Goal: Navigation & Orientation: Find specific page/section

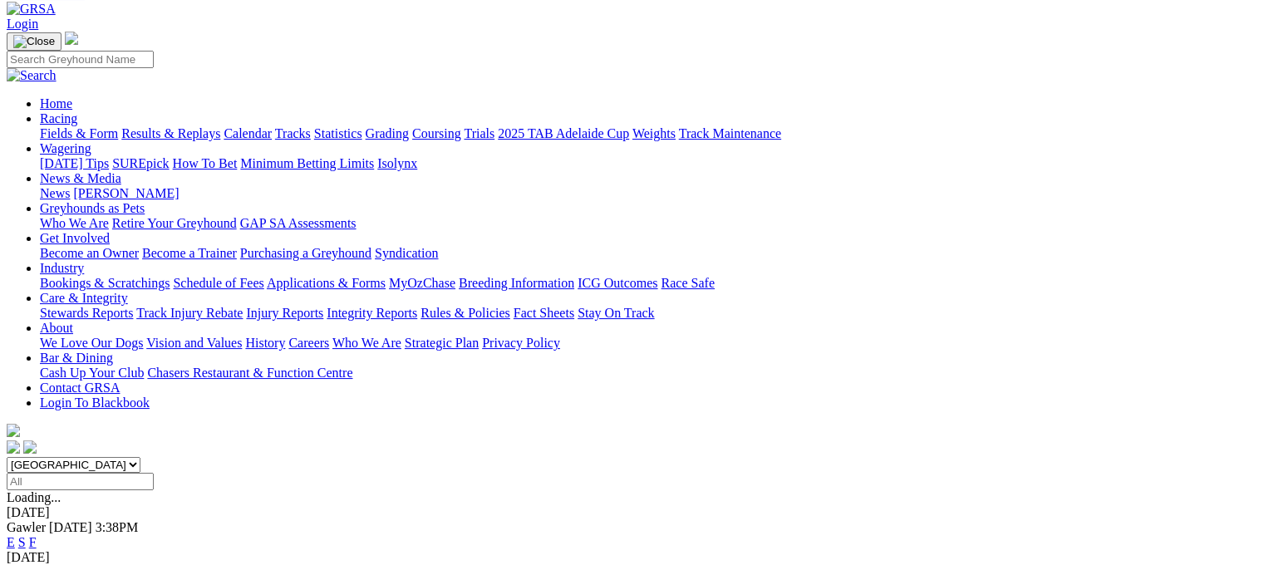
scroll to position [79, 0]
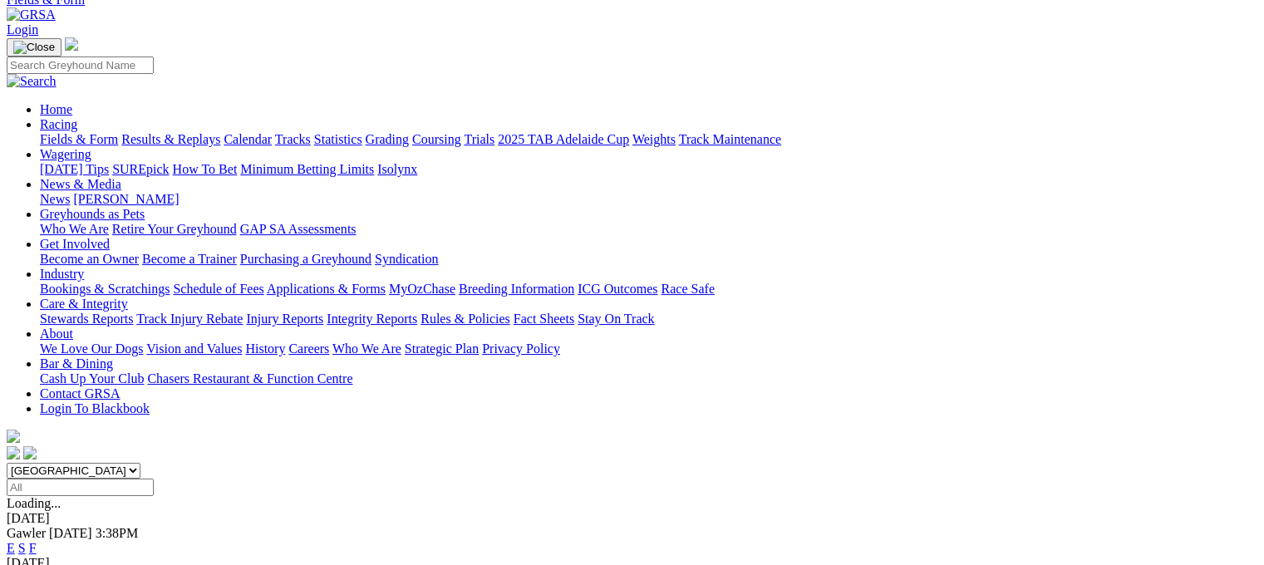
click at [311, 132] on link "Tracks" at bounding box center [293, 139] width 36 height 14
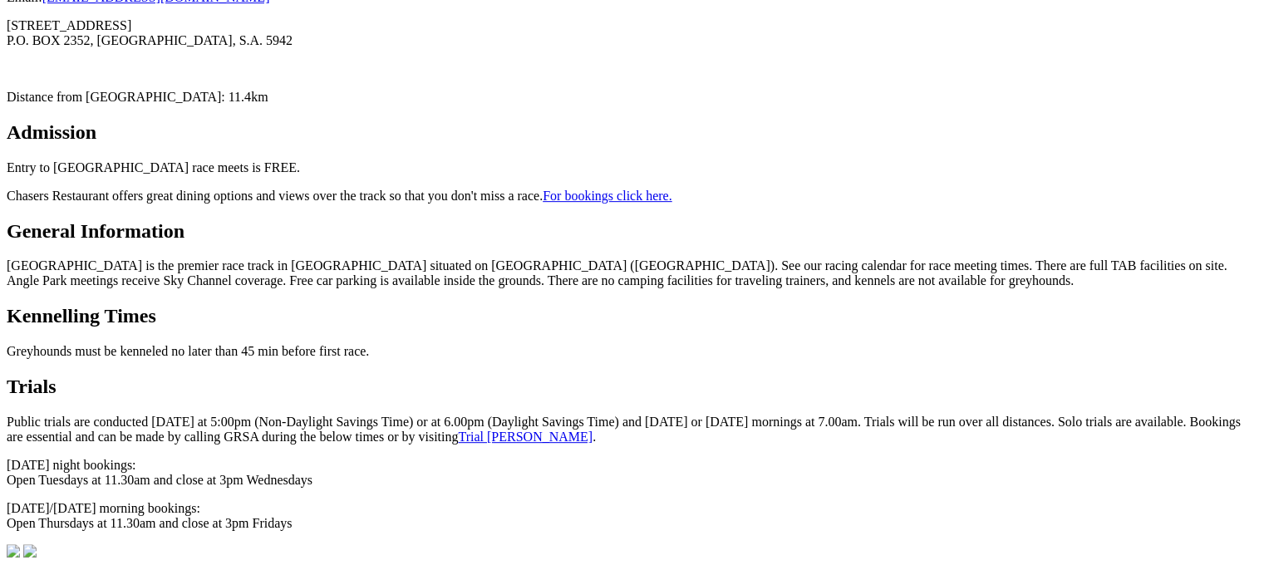
scroll to position [673, 0]
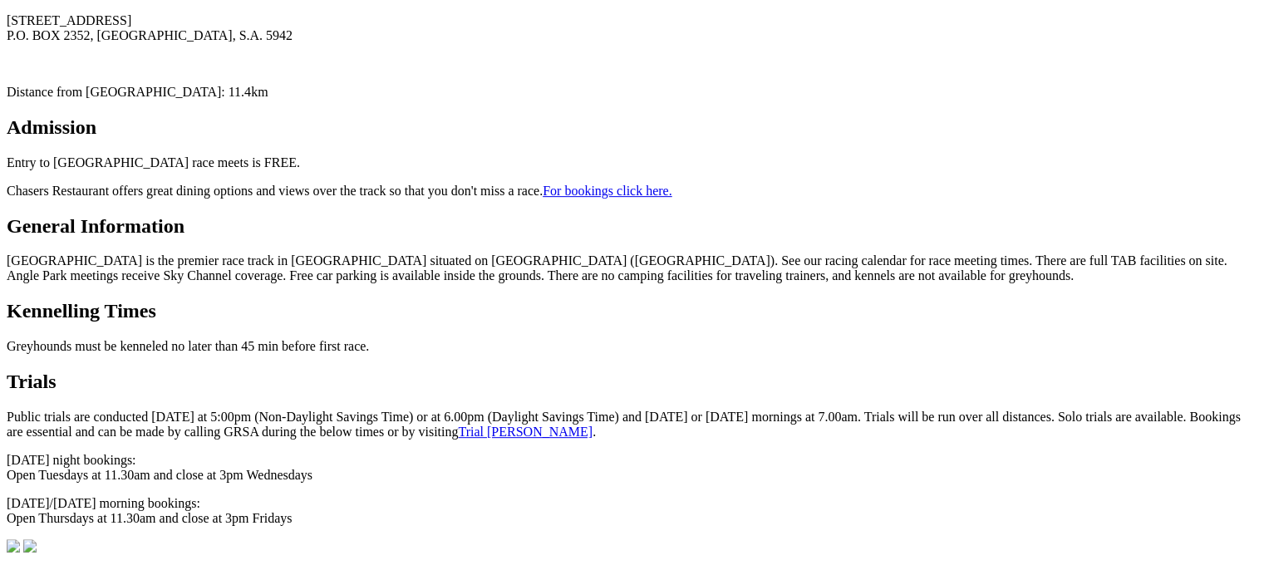
click at [458, 425] on link "Trial Booker" at bounding box center [525, 432] width 135 height 14
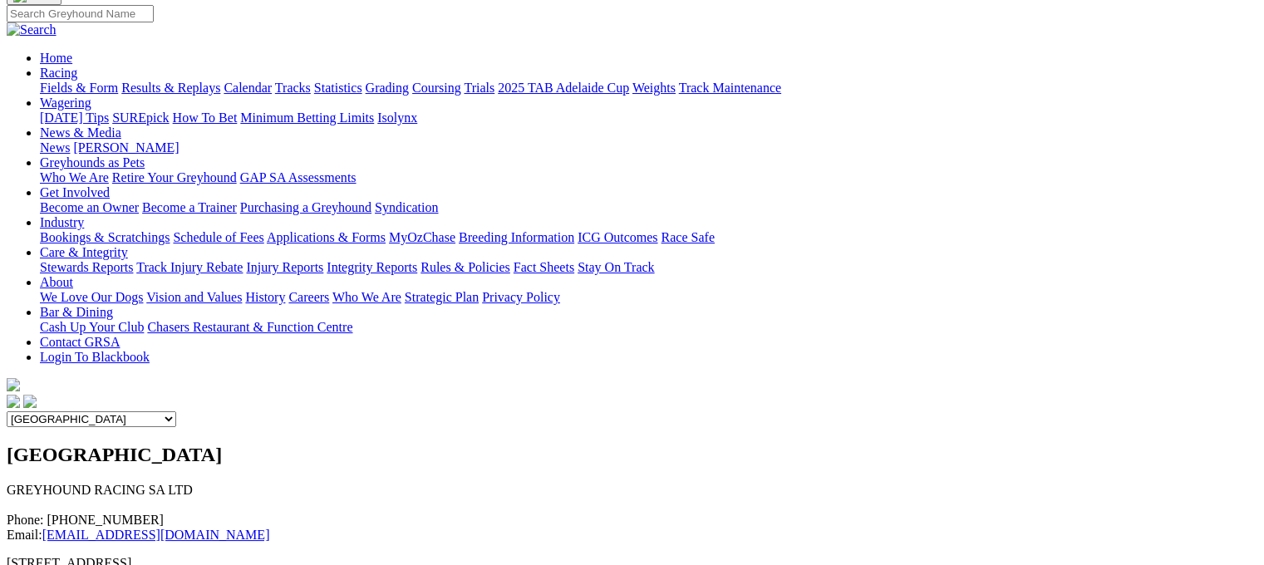
scroll to position [107, 0]
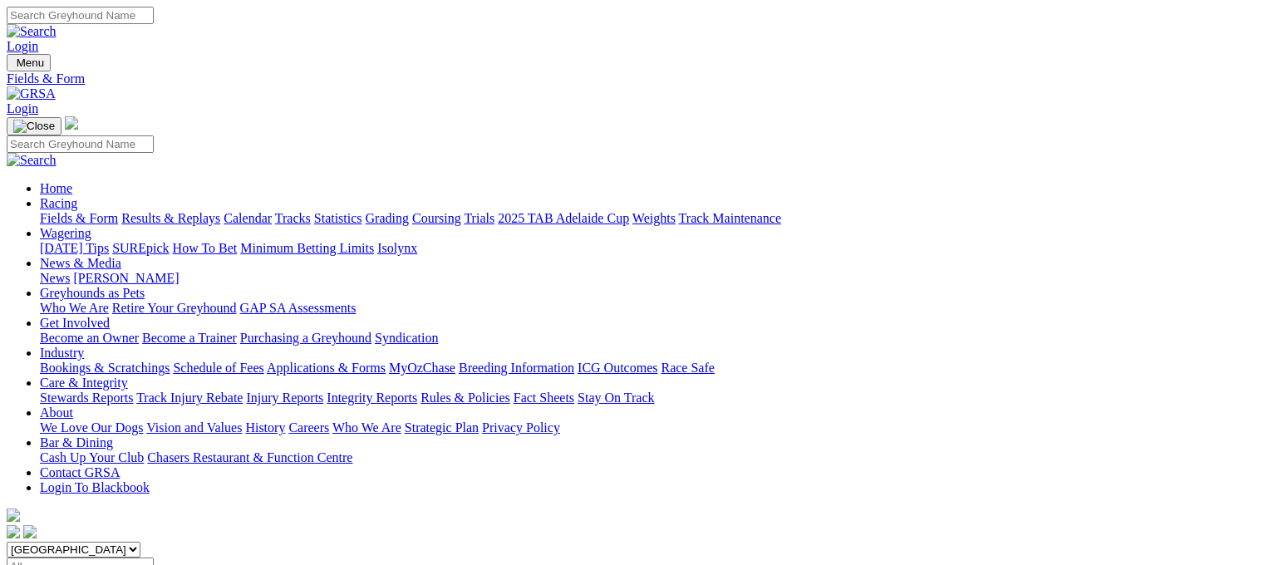
scroll to position [40, 0]
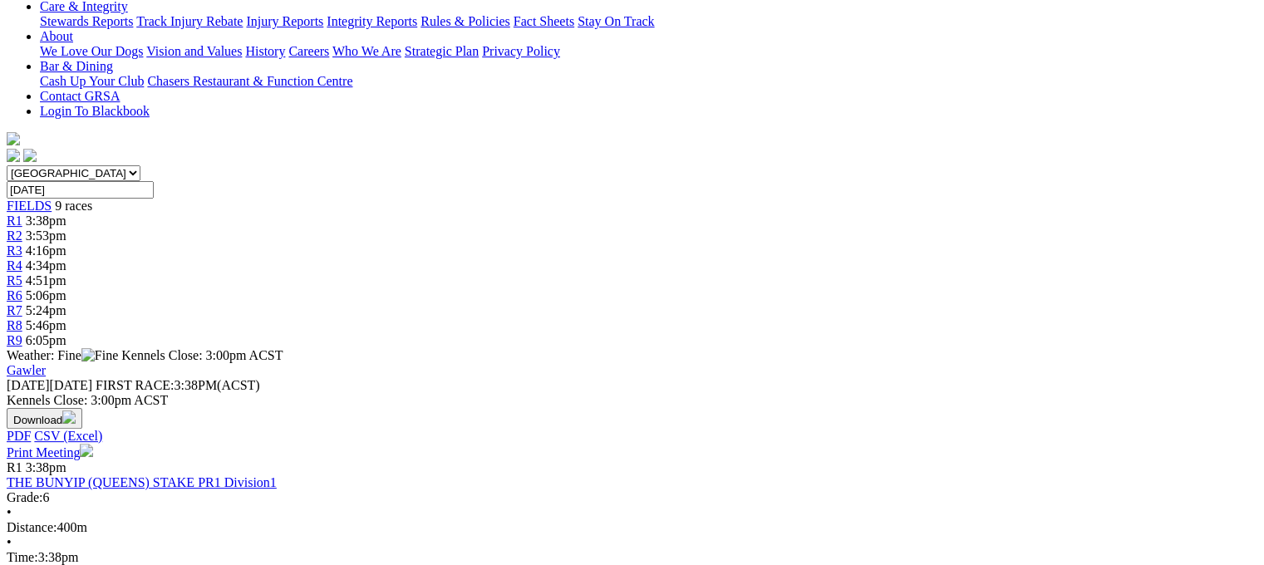
scroll to position [362, 0]
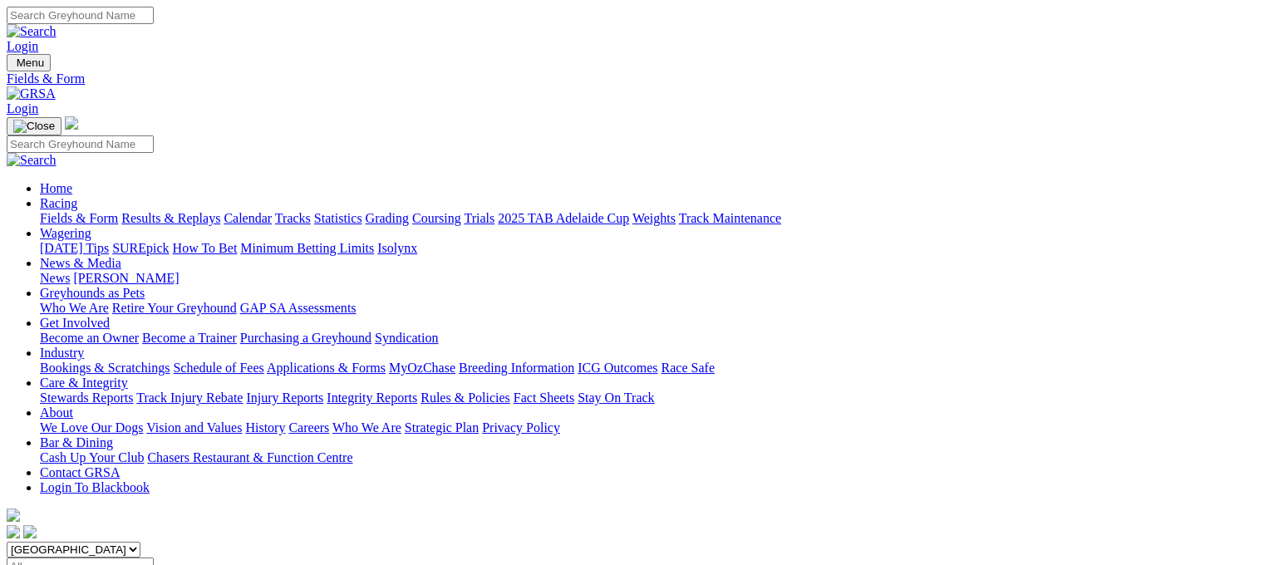
click at [311, 211] on link "Tracks" at bounding box center [293, 218] width 36 height 14
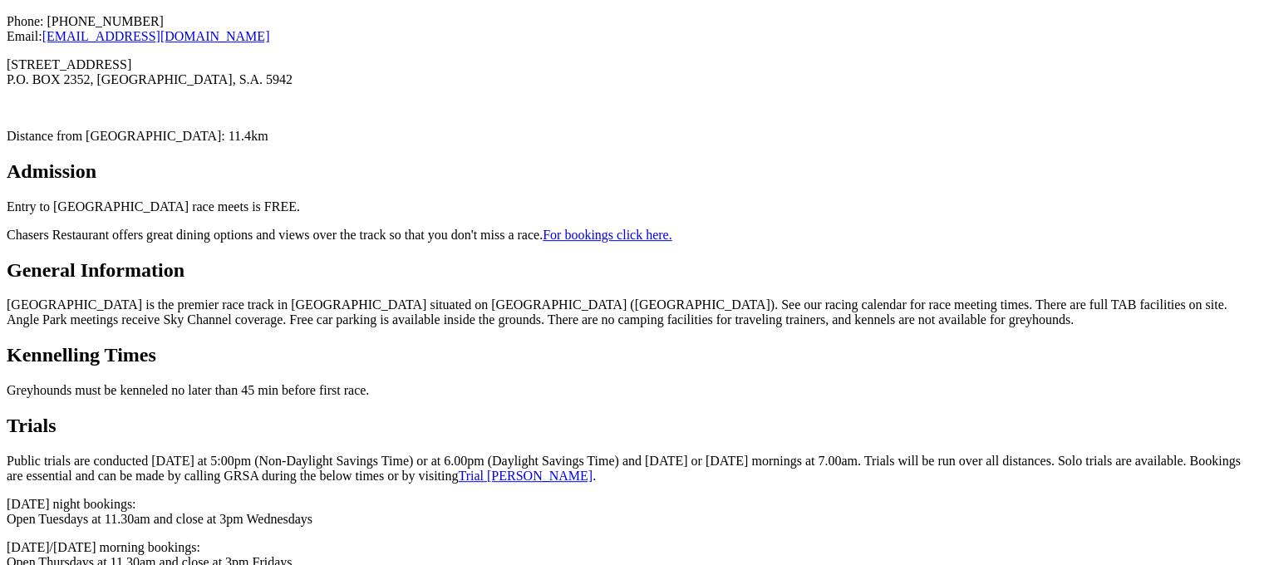
scroll to position [738, 0]
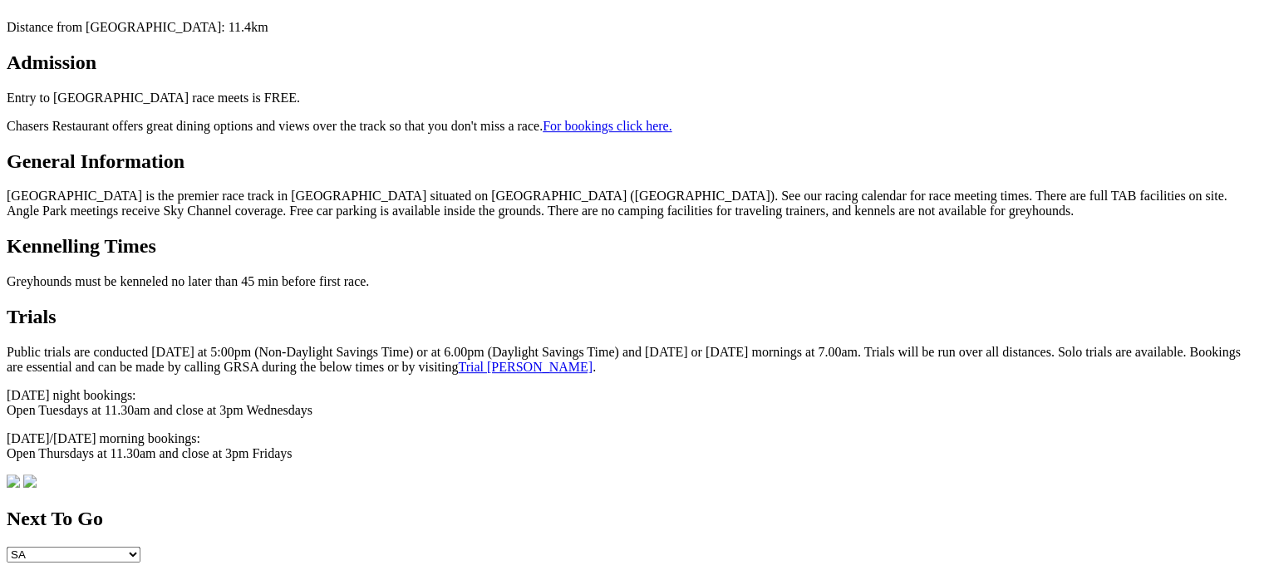
click at [458, 360] on link "Trial [PERSON_NAME]" at bounding box center [525, 367] width 135 height 14
